Goal: Task Accomplishment & Management: Manage account settings

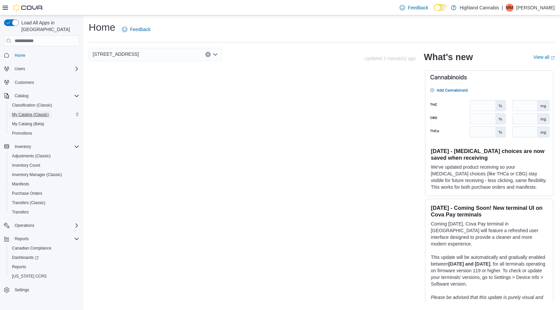
click at [30, 112] on span "My Catalog (Classic)" at bounding box center [30, 114] width 37 height 5
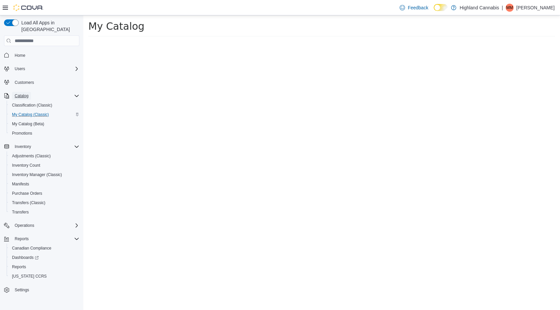
click at [20, 93] on span "Catalog" at bounding box center [22, 95] width 14 height 5
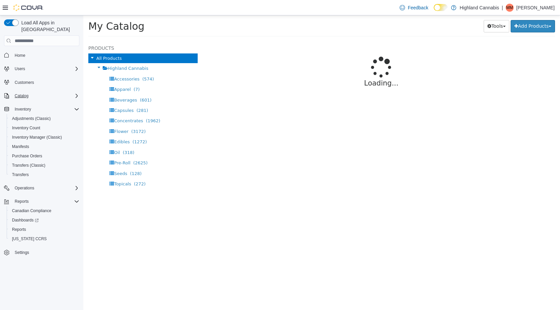
select select "**********"
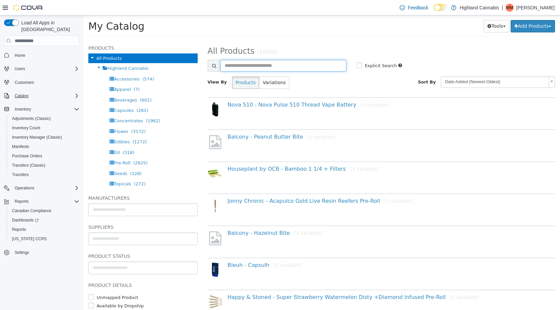
click at [249, 63] on input "text" at bounding box center [283, 66] width 126 height 12
type input "*********"
select select "**********"
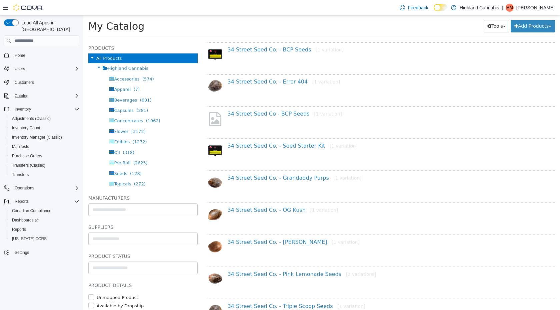
scroll to position [101, 0]
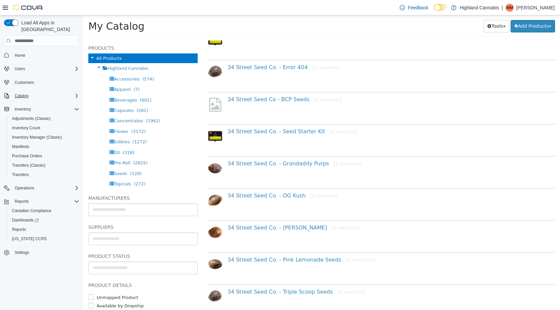
click at [258, 231] on div "34 Street Seed Co. - Jack Herer [1 variation]" at bounding box center [387, 229] width 328 height 10
click at [254, 228] on link "34 Street Seed Co. - Jack Herer [1 variation]" at bounding box center [294, 227] width 132 height 6
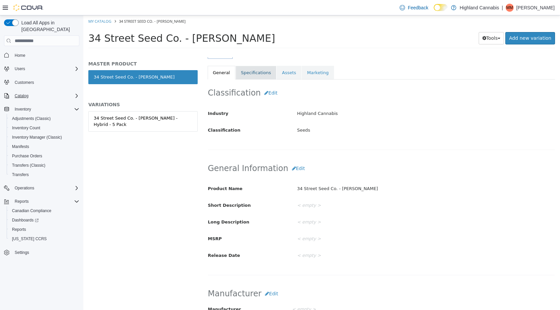
scroll to position [117, 0]
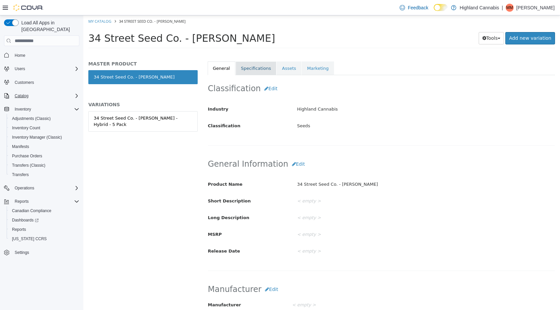
click at [247, 67] on link "Specifications" at bounding box center [256, 68] width 41 height 14
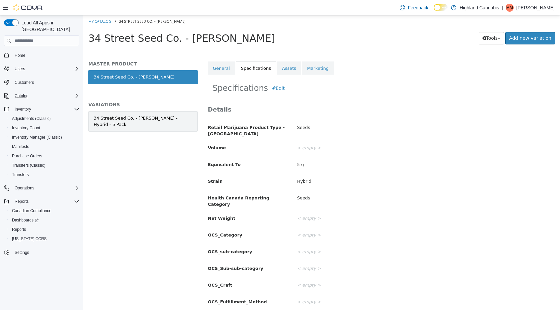
click at [137, 124] on div "34 Street Seed Co. - Jack Herer - Hybrid - 5 Pack" at bounding box center [143, 121] width 99 height 13
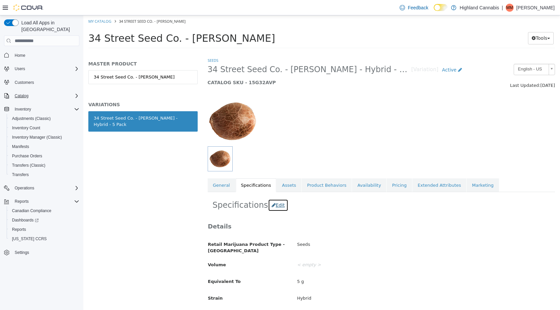
click at [276, 202] on button "Edit" at bounding box center [278, 205] width 20 height 12
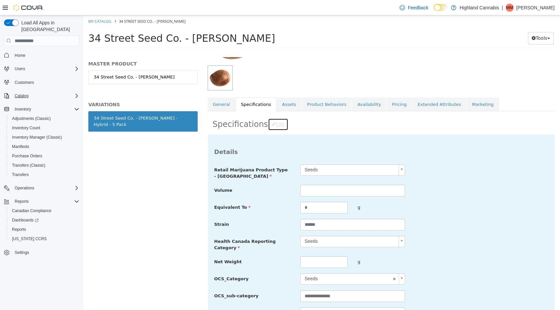
scroll to position [81, 0]
click at [311, 208] on input "*" at bounding box center [324, 207] width 47 height 12
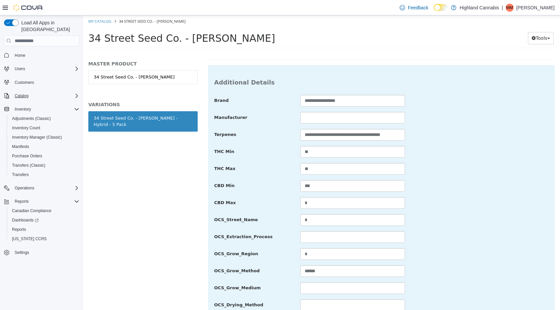
scroll to position [719, 0]
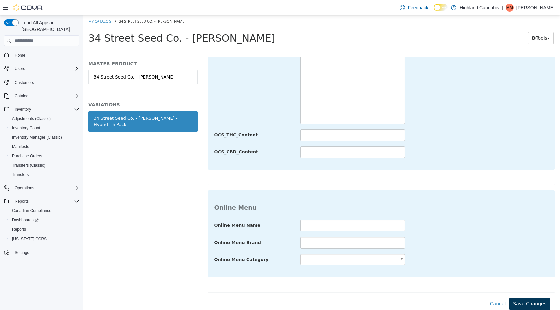
type input "*"
click at [524, 305] on button "Save Changes" at bounding box center [530, 303] width 41 height 12
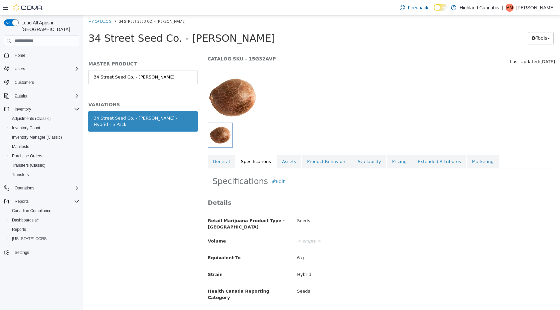
scroll to position [8, 0]
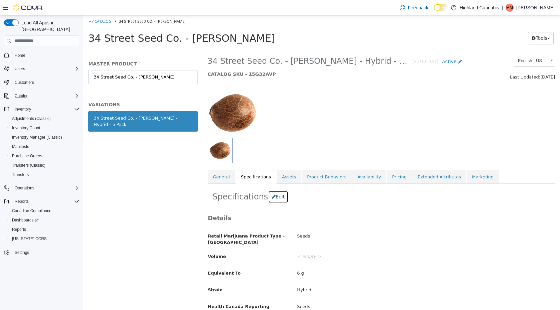
click at [269, 196] on button "Edit" at bounding box center [278, 196] width 20 height 12
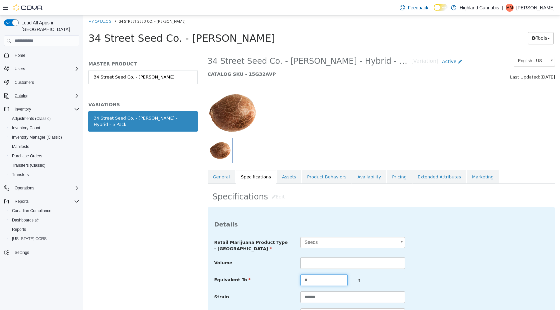
click at [322, 283] on input "*" at bounding box center [324, 280] width 47 height 12
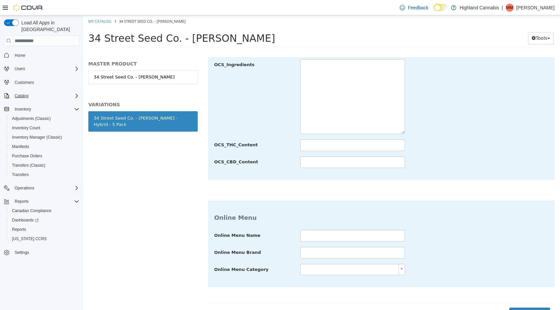
scroll to position [719, 0]
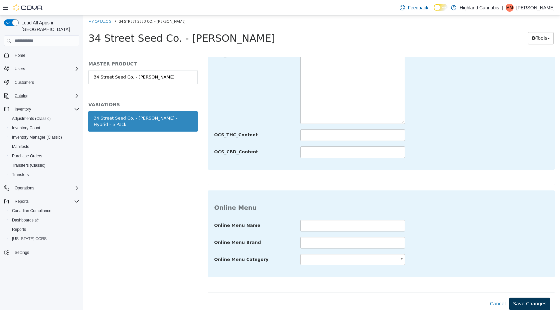
type input "*"
click at [543, 303] on button "Save Changes" at bounding box center [530, 303] width 41 height 12
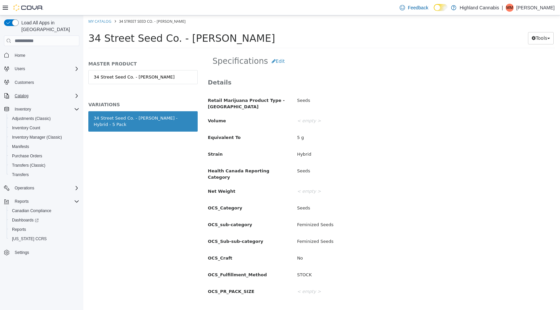
scroll to position [0, 0]
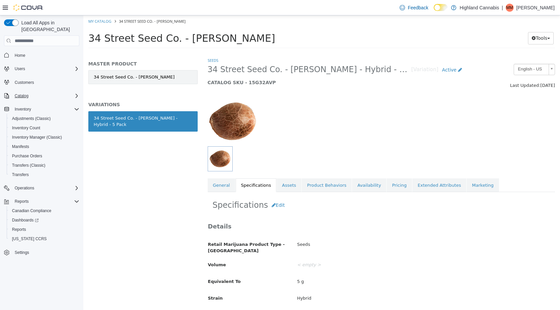
click at [124, 73] on link "34 Street Seed Co. - Jack Herer" at bounding box center [142, 77] width 109 height 14
